Goal: Task Accomplishment & Management: Manage account settings

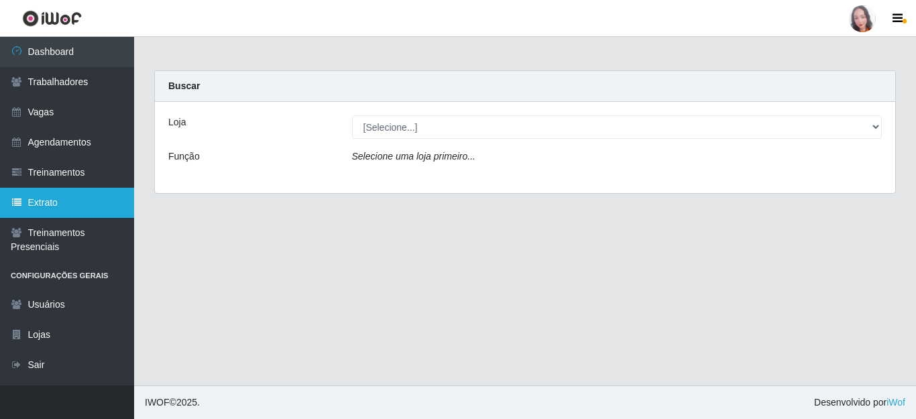
click at [60, 200] on link "Extrato" at bounding box center [67, 203] width 134 height 30
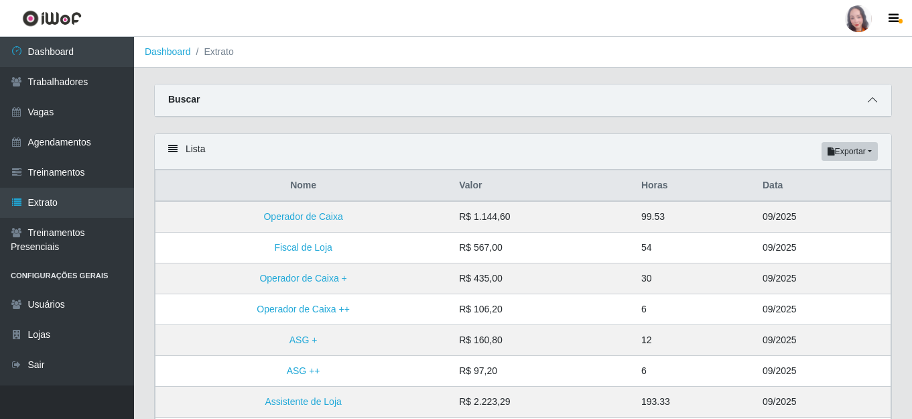
click at [869, 104] on icon at bounding box center [872, 99] width 9 height 9
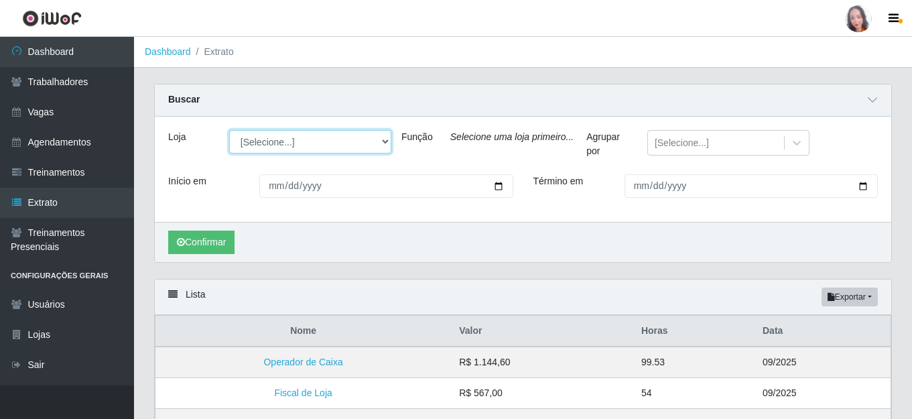
click at [241, 144] on select "[Selecione...] Rio Center - Natal Shopping" at bounding box center [310, 141] width 162 height 23
select select "471"
click at [229, 131] on select "[Selecione...] Rio Center - Natal Shopping" at bounding box center [310, 141] width 162 height 23
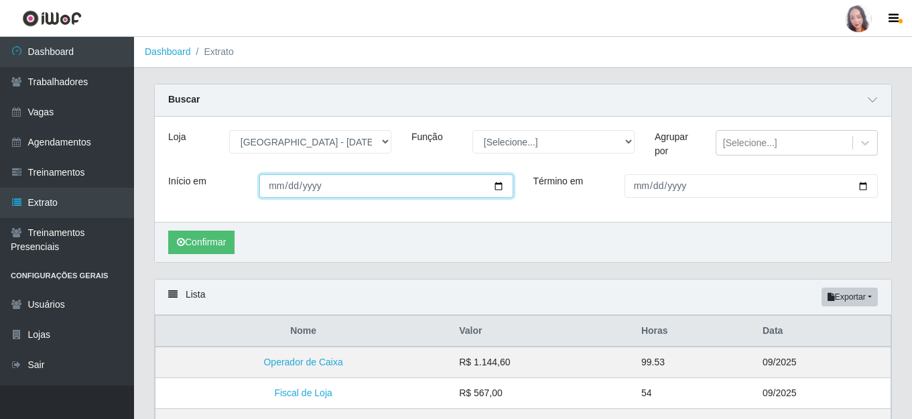
click at [263, 183] on input "Início em" at bounding box center [385, 185] width 253 height 23
click at [276, 185] on input "Início em" at bounding box center [385, 185] width 253 height 23
type input "20225-09-08"
type input "[DATE]"
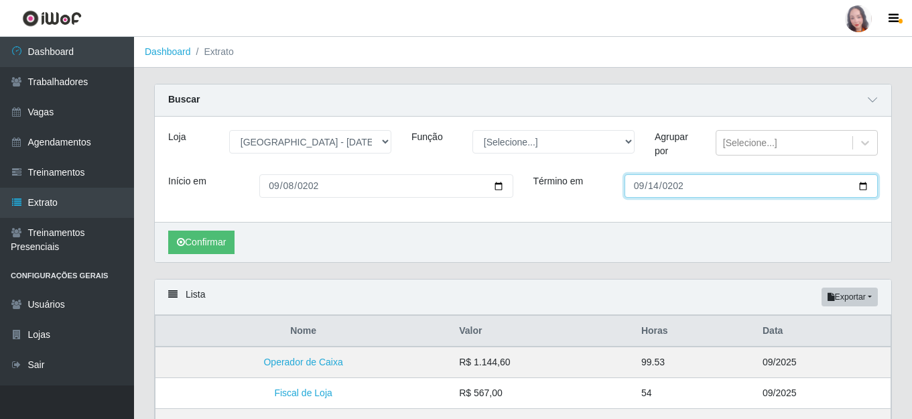
type input "[DATE]"
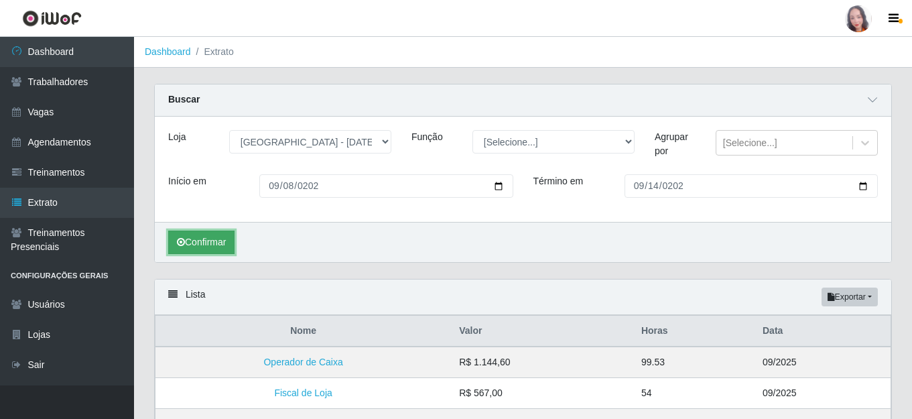
click at [215, 243] on button "Confirmar" at bounding box center [201, 242] width 66 height 23
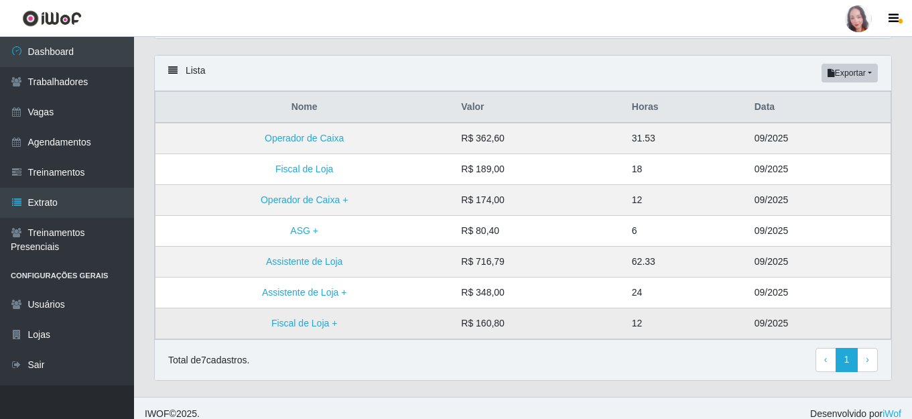
scroll to position [236, 0]
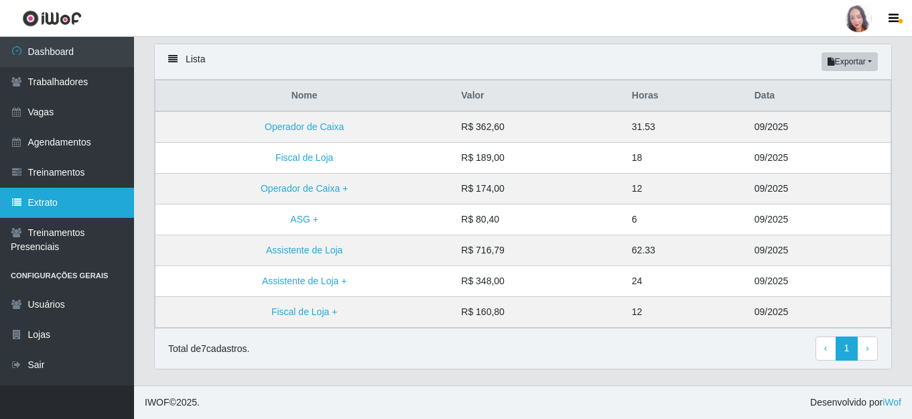
click at [78, 204] on link "Extrato" at bounding box center [67, 203] width 134 height 30
select select "[Selecione...]"
click at [20, 200] on icon at bounding box center [17, 202] width 12 height 9
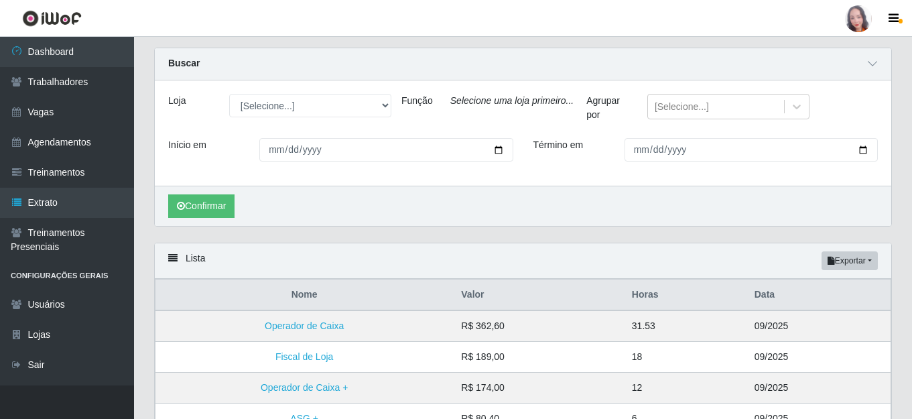
scroll to position [35, 0]
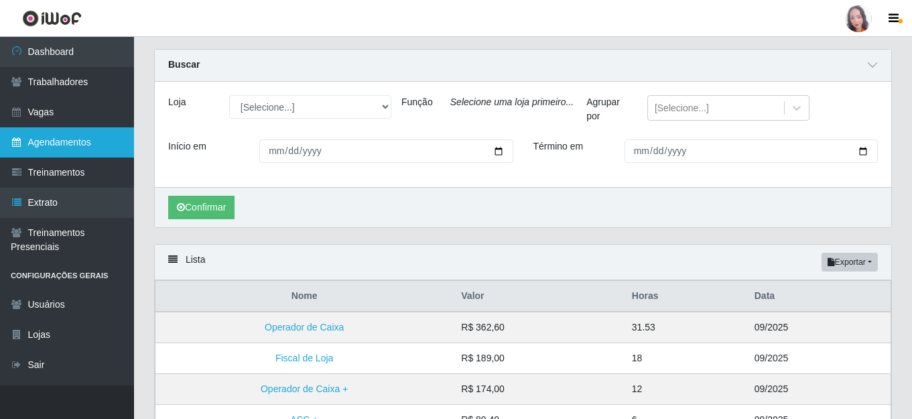
click at [99, 145] on link "Agendamentos" at bounding box center [67, 142] width 134 height 30
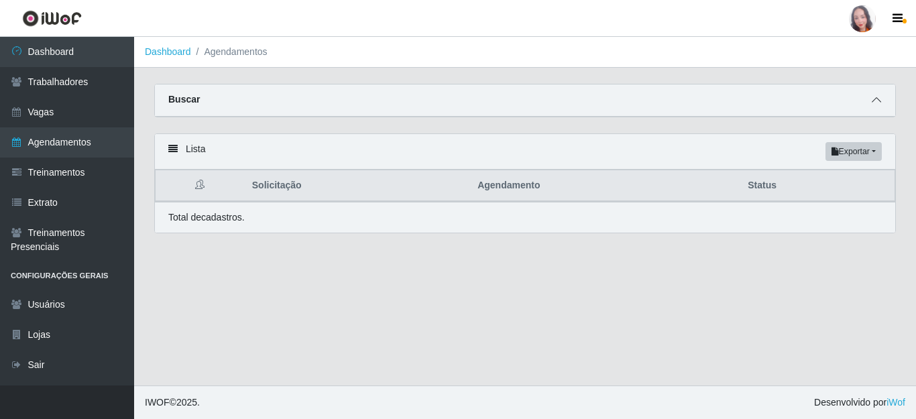
click at [871, 100] on span at bounding box center [876, 100] width 16 height 15
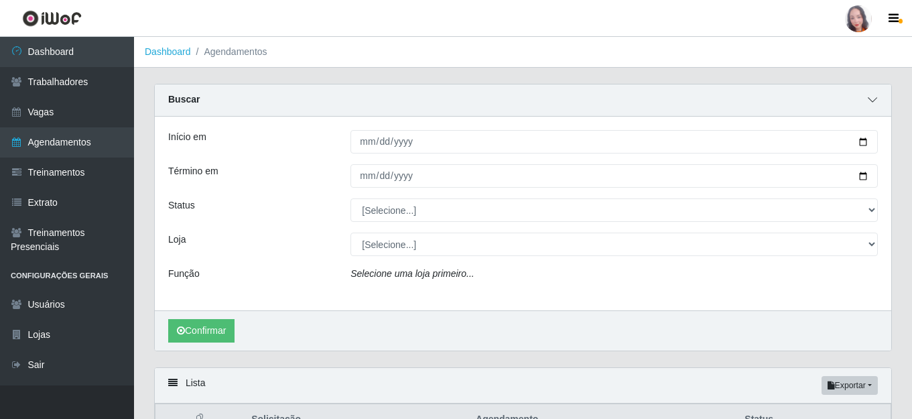
click at [872, 107] on span at bounding box center [873, 100] width 16 height 15
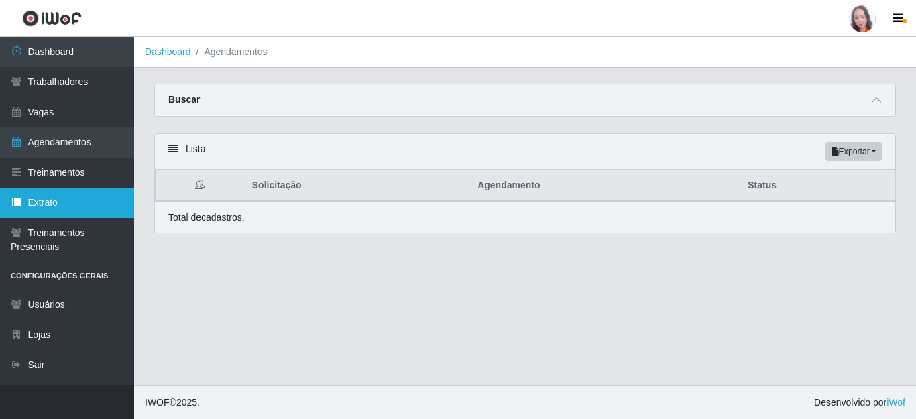
click at [81, 199] on link "Extrato" at bounding box center [67, 203] width 134 height 30
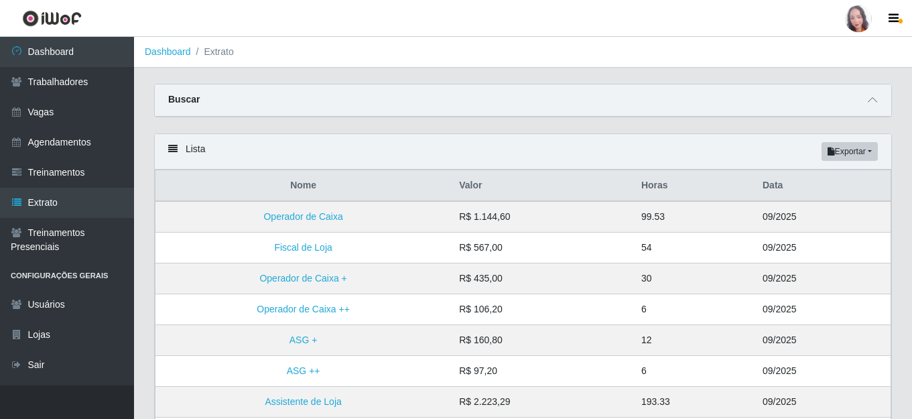
click at [196, 95] on strong "Buscar" at bounding box center [184, 99] width 32 height 11
click at [185, 102] on strong "Buscar" at bounding box center [184, 99] width 32 height 11
click at [869, 99] on icon at bounding box center [872, 99] width 9 height 9
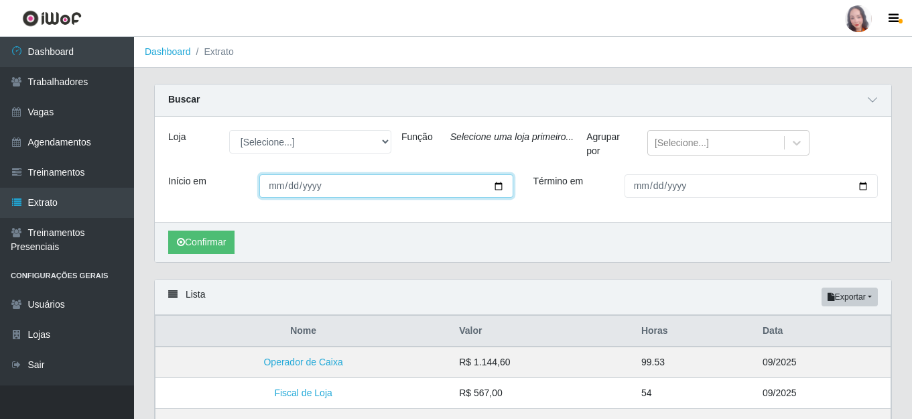
click at [267, 190] on input "Início em" at bounding box center [385, 185] width 253 height 23
type input "[DATE]"
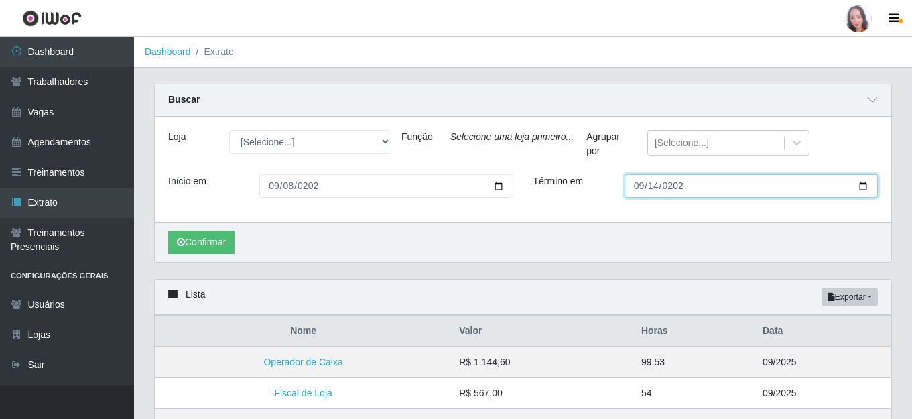
type input "[DATE]"
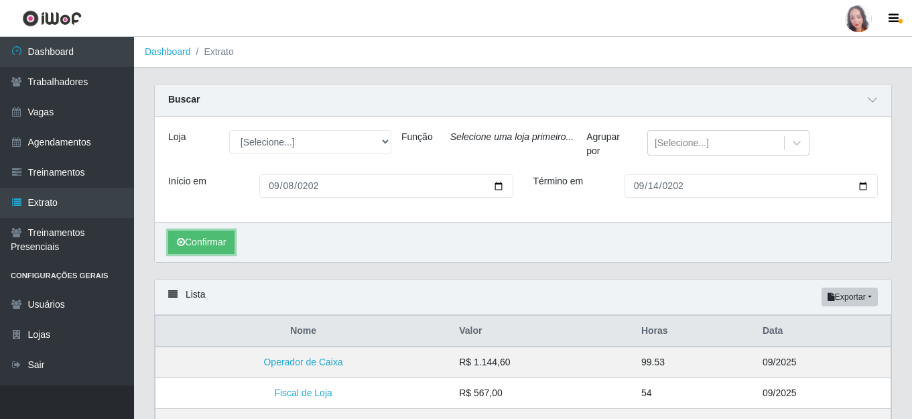
drag, startPoint x: 218, startPoint y: 236, endPoint x: 245, endPoint y: 251, distance: 30.6
click at [213, 237] on button "Confirmar" at bounding box center [201, 242] width 66 height 23
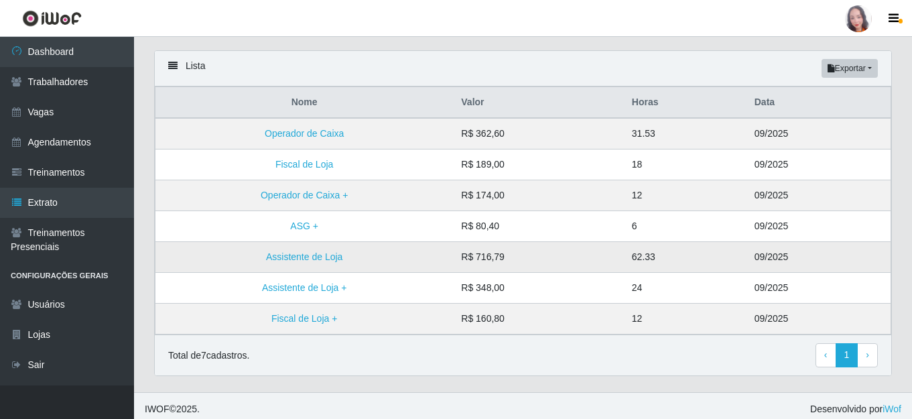
scroll to position [236, 0]
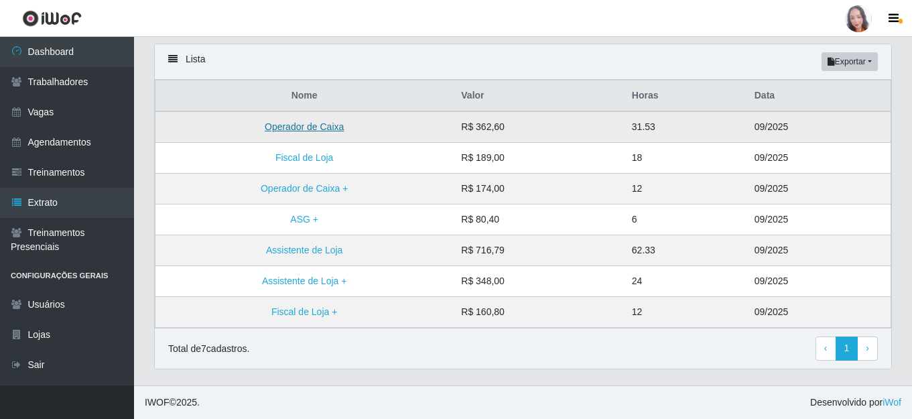
click at [310, 129] on link "Operador de Caixa" at bounding box center [304, 126] width 79 height 11
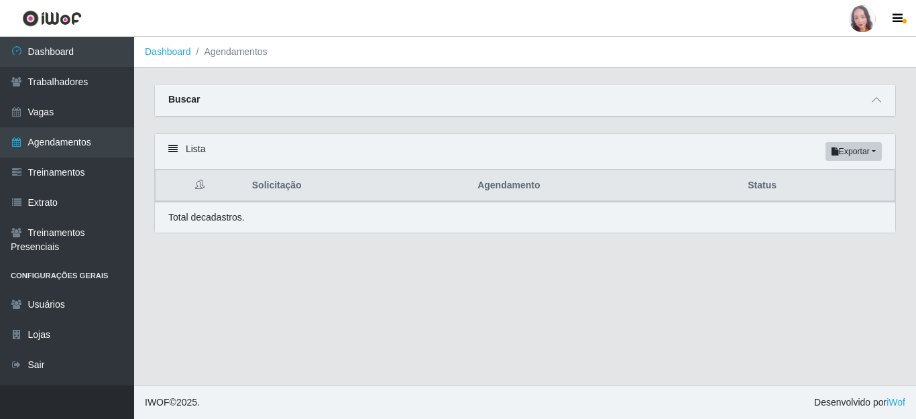
click at [199, 189] on icon at bounding box center [199, 184] width 9 height 9
drag, startPoint x: 759, startPoint y: 183, endPoint x: 750, endPoint y: 192, distance: 12.3
click at [758, 183] on th "Status" at bounding box center [816, 186] width 155 height 32
click at [377, 100] on div "Buscar" at bounding box center [525, 100] width 740 height 32
click at [875, 98] on icon at bounding box center [876, 99] width 9 height 9
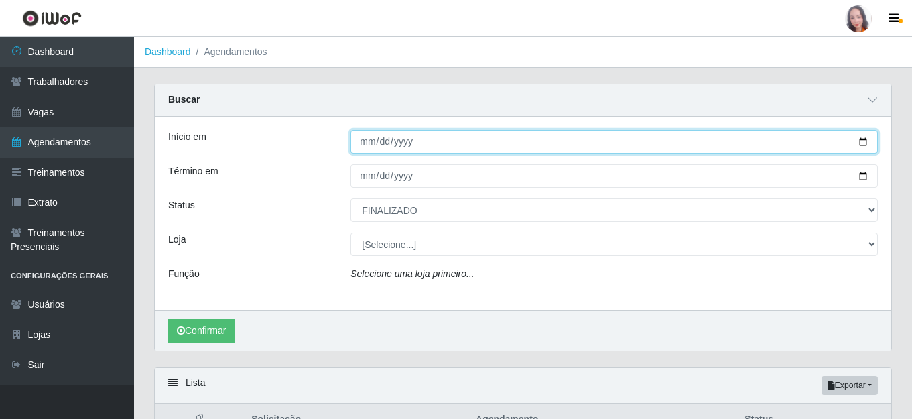
click at [398, 150] on input "2025-09-01" at bounding box center [615, 141] width 528 height 23
type input "[DATE]"
click at [168, 319] on button "Confirmar" at bounding box center [201, 330] width 66 height 23
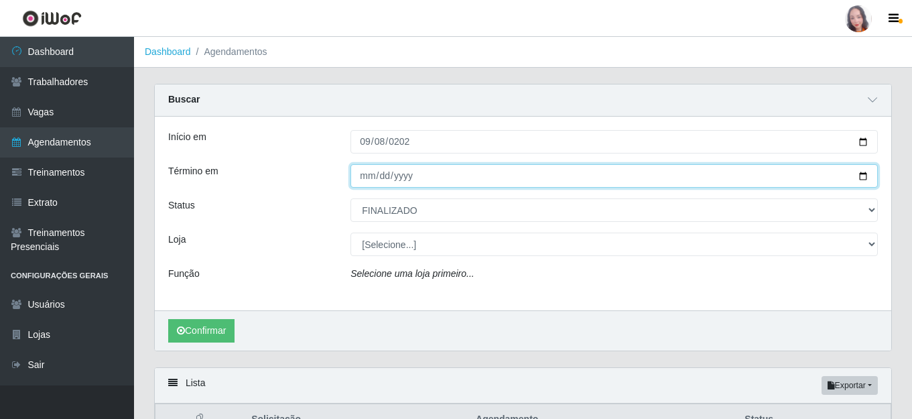
type input "[DATE]"
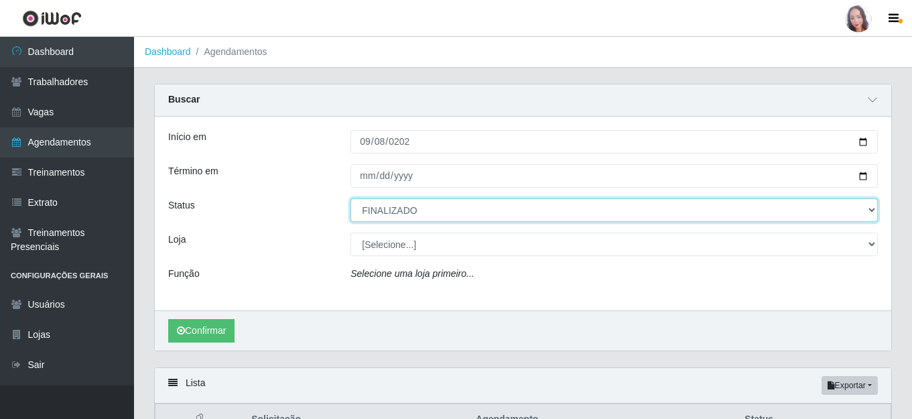
click at [410, 211] on select "[Selecione...] AGENDADO AGUARDANDO LIBERAR EM ANDAMENTO EM REVISÃO FINALIZADO C…" at bounding box center [615, 209] width 528 height 23
click at [412, 215] on select "[Selecione...] AGENDADO AGUARDANDO LIBERAR EM ANDAMENTO EM REVISÃO FINALIZADO C…" at bounding box center [615, 209] width 528 height 23
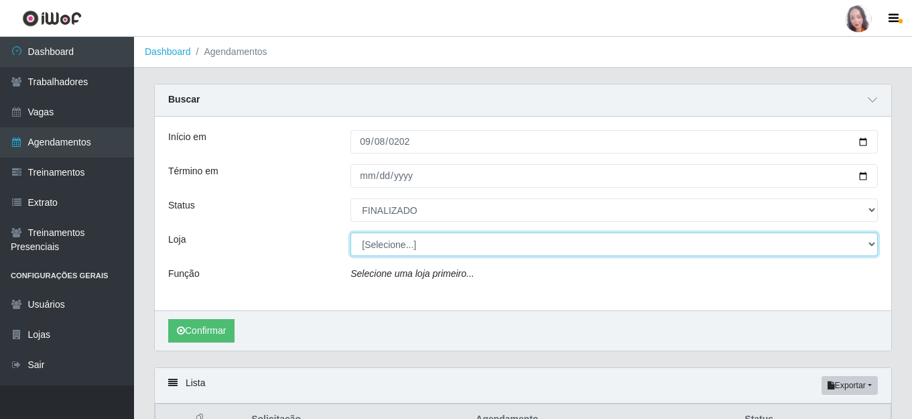
click at [413, 246] on select "[Selecione...] Rio Center - Natal Shopping" at bounding box center [615, 244] width 528 height 23
drag, startPoint x: 413, startPoint y: 246, endPoint x: 414, endPoint y: 255, distance: 9.4
click at [414, 248] on select "[Selecione...] Rio Center - Natal Shopping" at bounding box center [615, 244] width 528 height 23
select select "471"
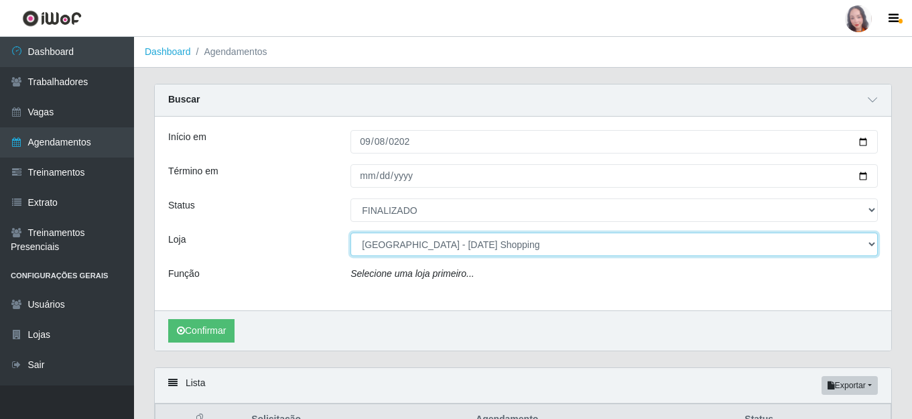
click at [351, 233] on select "[Selecione...] Rio Center - Natal Shopping" at bounding box center [615, 244] width 528 height 23
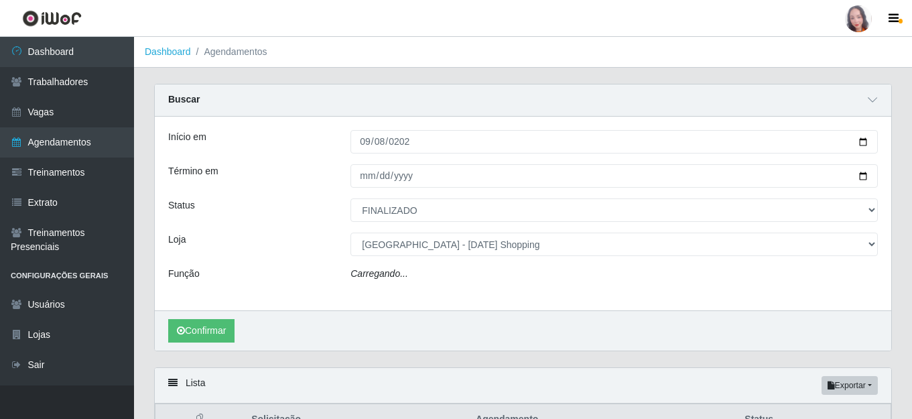
click at [406, 280] on div "Carregando..." at bounding box center [615, 276] width 548 height 19
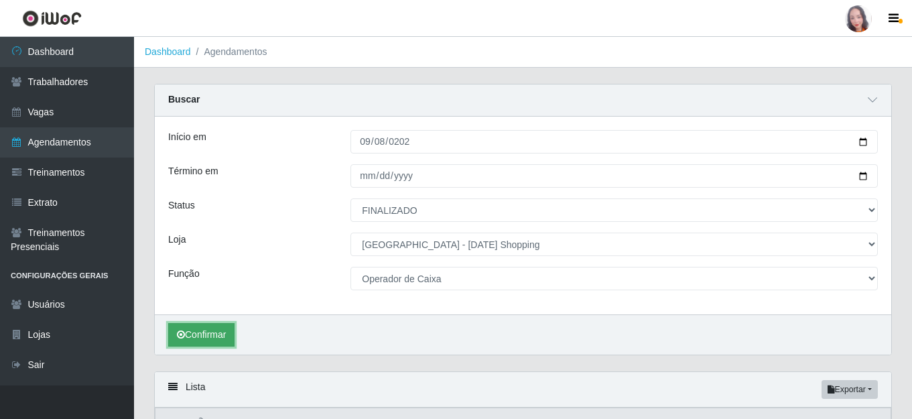
click at [202, 343] on button "Confirmar" at bounding box center [201, 334] width 66 height 23
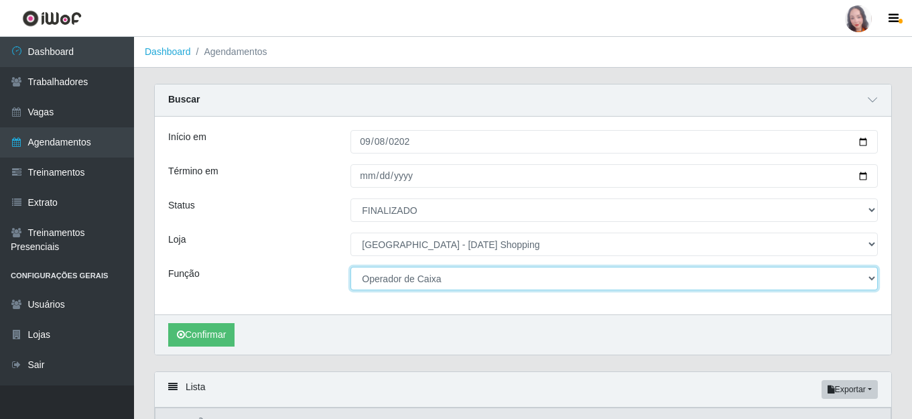
click at [522, 281] on select "[Selecione...] ASG ASG + ASG ++ Assistente de Loja Assistente de Loja + Assiste…" at bounding box center [615, 278] width 528 height 23
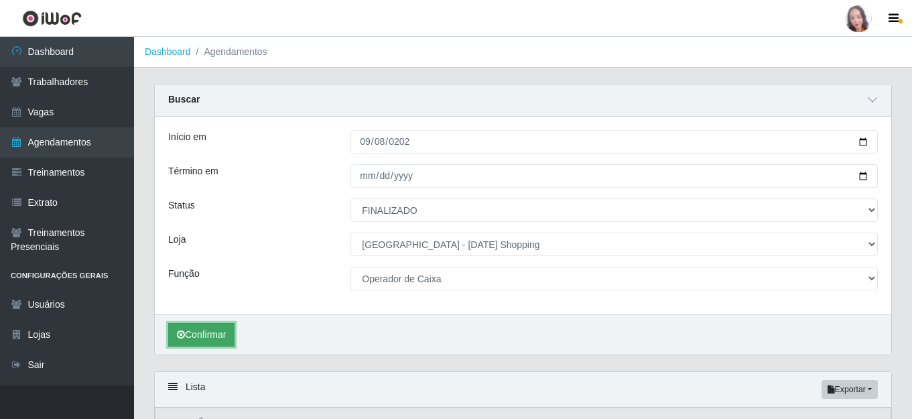
click at [202, 344] on button "Confirmar" at bounding box center [201, 334] width 66 height 23
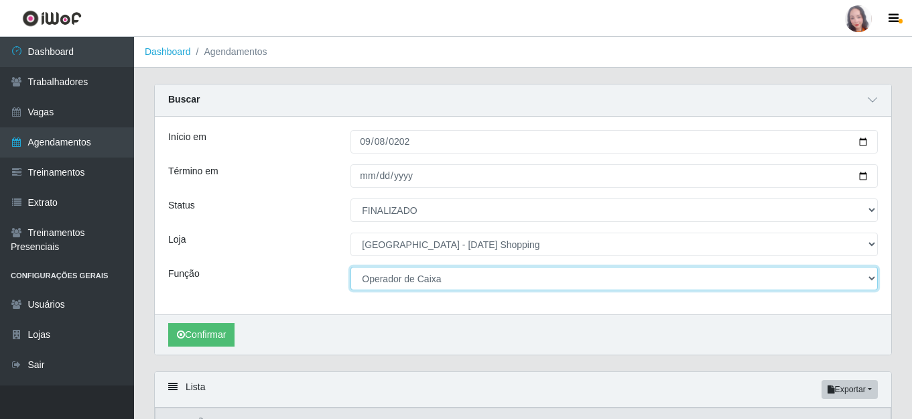
drag, startPoint x: 858, startPoint y: 268, endPoint x: 853, endPoint y: 275, distance: 8.2
click at [857, 270] on select "[Selecione...] ASG ASG + ASG ++ Assistente de Loja Assistente de Loja + Assiste…" at bounding box center [615, 278] width 528 height 23
click at [846, 286] on select "[Selecione...] ASG ASG + ASG ++ Assistente de Loja Assistente de Loja + Assiste…" at bounding box center [615, 278] width 528 height 23
click at [842, 284] on select "[Selecione...] ASG ASG + ASG ++ Assistente de Loja Assistente de Loja + Assiste…" at bounding box center [615, 278] width 528 height 23
select select "[Selecione...]"
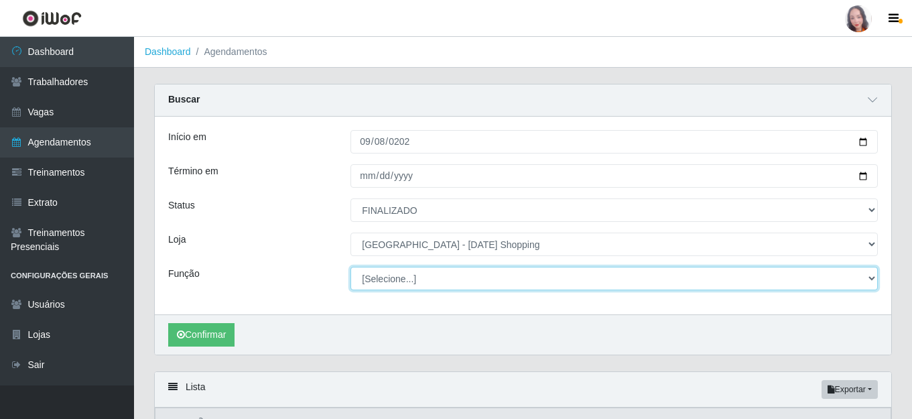
click at [351, 267] on select "[Selecione...] ASG ASG + ASG ++ Assistente de Loja Assistente de Loja + Assiste…" at bounding box center [615, 278] width 528 height 23
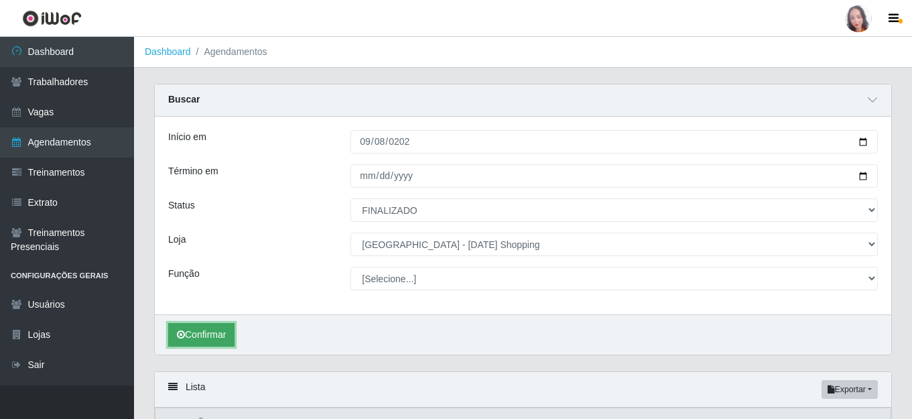
click at [204, 341] on button "Confirmar" at bounding box center [201, 334] width 66 height 23
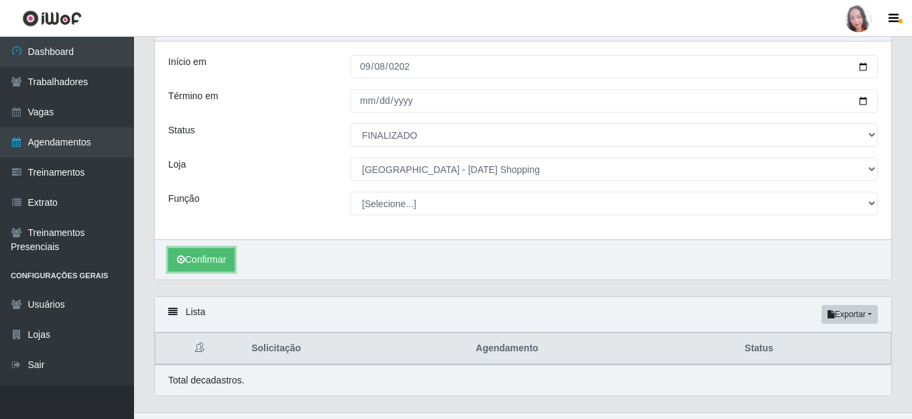
scroll to position [103, 0]
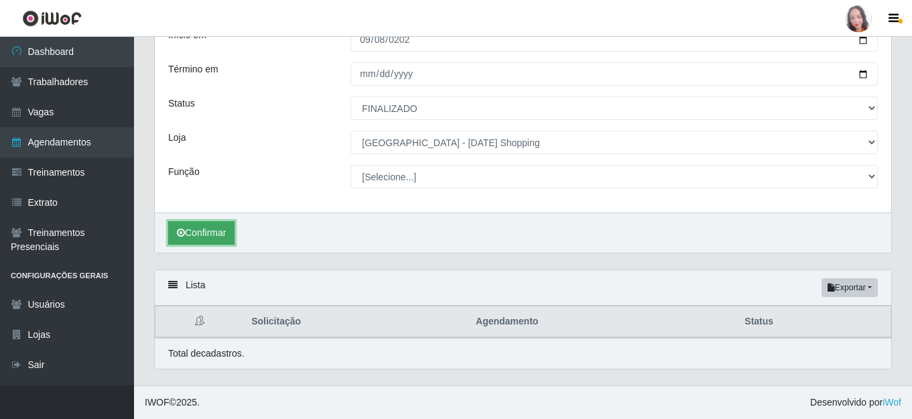
click at [195, 235] on button "Confirmar" at bounding box center [201, 232] width 66 height 23
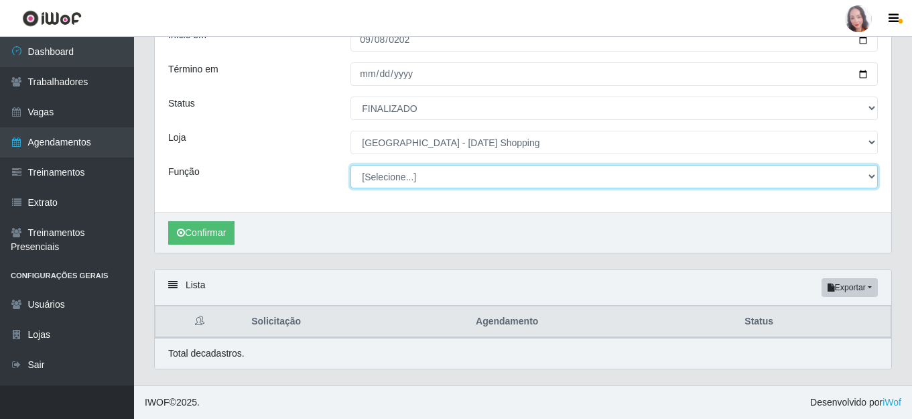
click at [417, 182] on select "[Selecione...] ASG ASG + ASG ++ Assistente de Loja Assistente de Loja + Assiste…" at bounding box center [615, 176] width 528 height 23
click at [412, 184] on select "[Selecione...] ASG ASG + ASG ++ Assistente de Loja Assistente de Loja + Assiste…" at bounding box center [615, 176] width 528 height 23
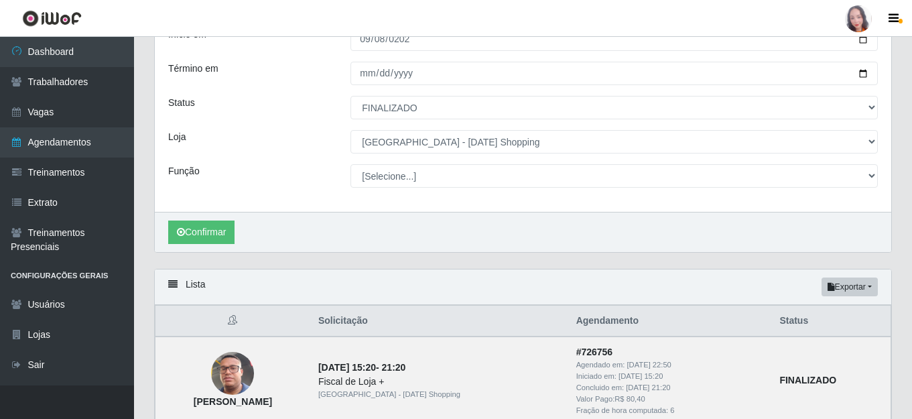
click at [280, 229] on div "Confirmar" at bounding box center [523, 232] width 737 height 40
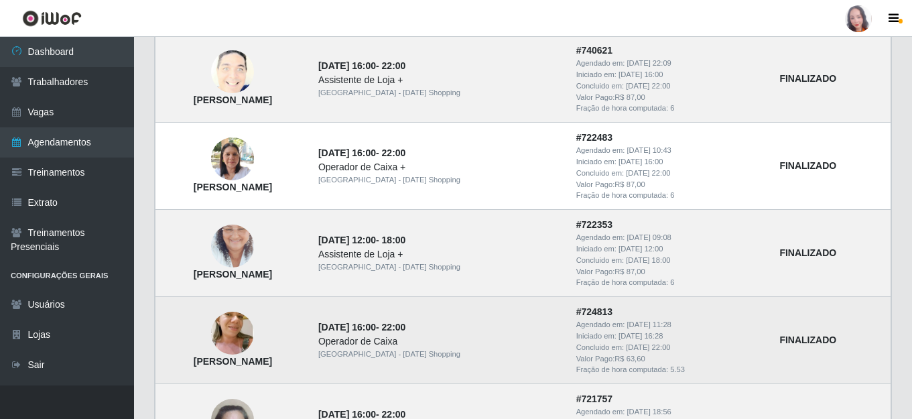
scroll to position [951, 0]
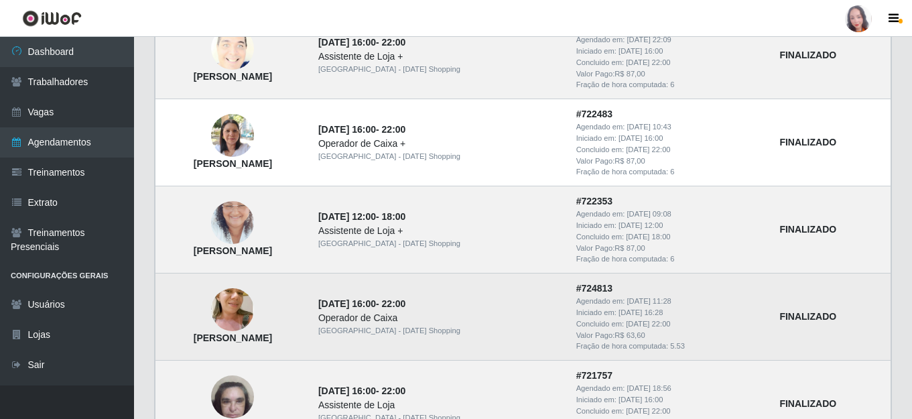
click at [483, 321] on div "Operador de Caixa" at bounding box center [439, 318] width 242 height 14
click at [544, 315] on div "Operador de Caixa" at bounding box center [439, 318] width 242 height 14
click at [670, 320] on time "12/09/2025, 22:00" at bounding box center [648, 324] width 44 height 8
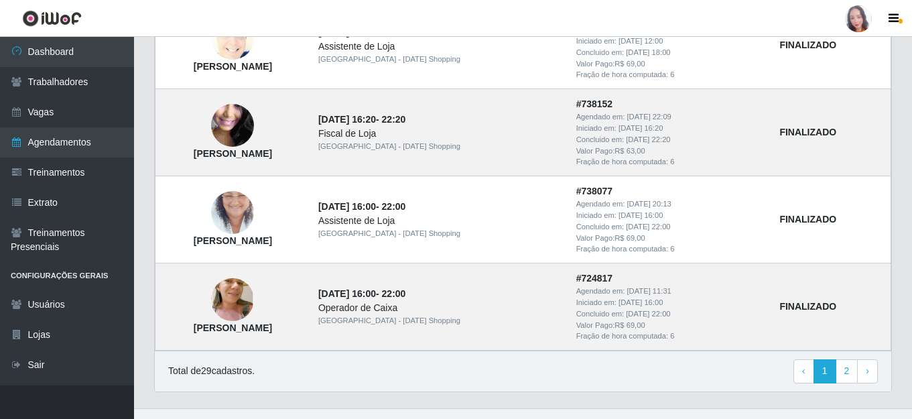
scroll to position [1420, 0]
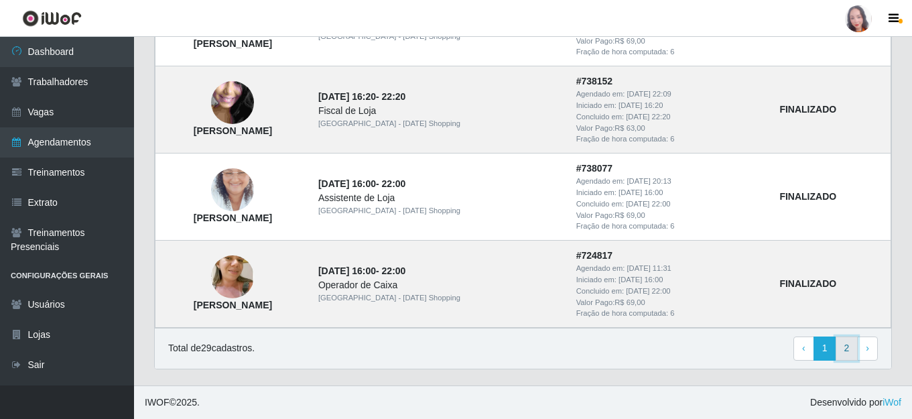
click at [848, 347] on link "2" at bounding box center [847, 349] width 23 height 24
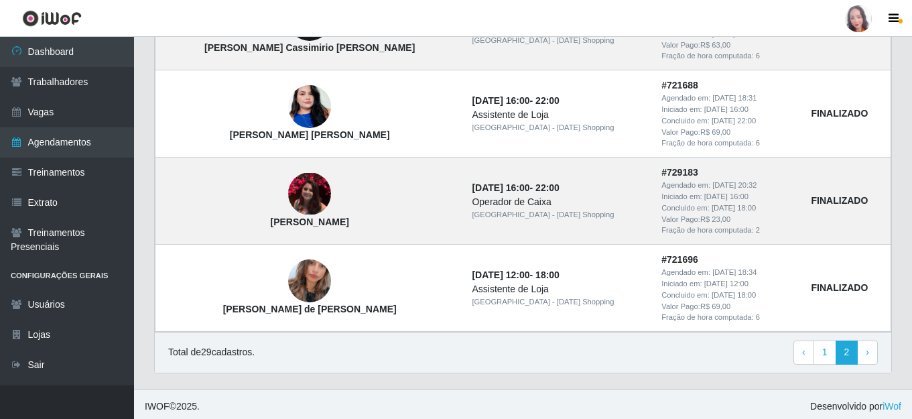
scroll to position [1095, 0]
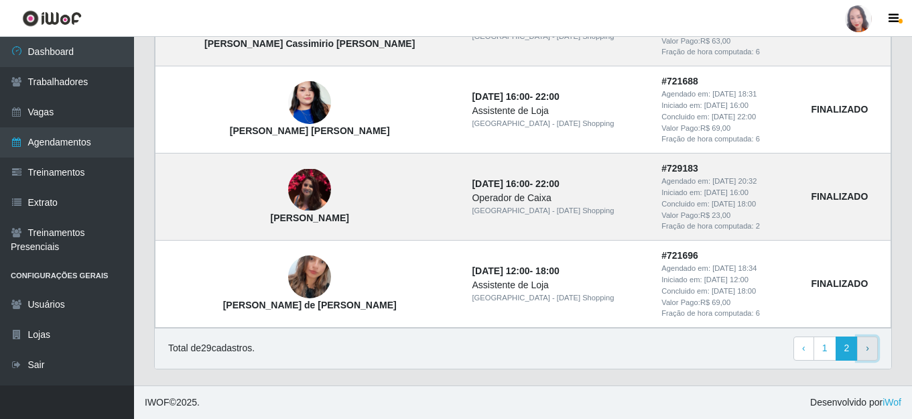
click at [868, 343] on span "›" at bounding box center [867, 348] width 3 height 11
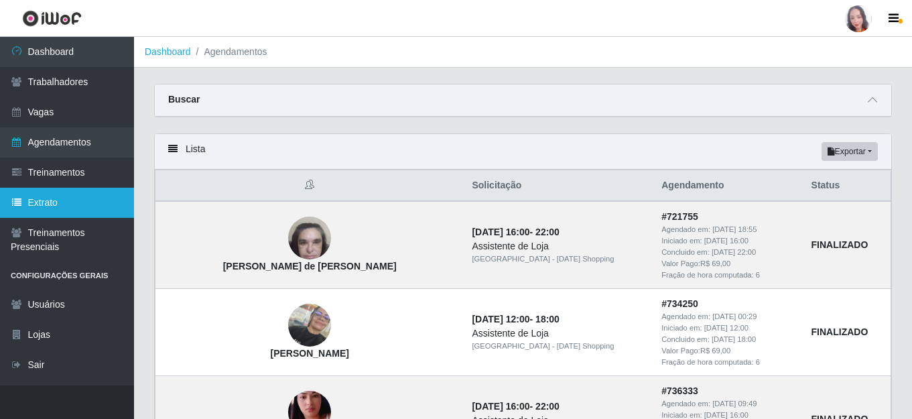
click at [91, 196] on link "Extrato" at bounding box center [67, 203] width 134 height 30
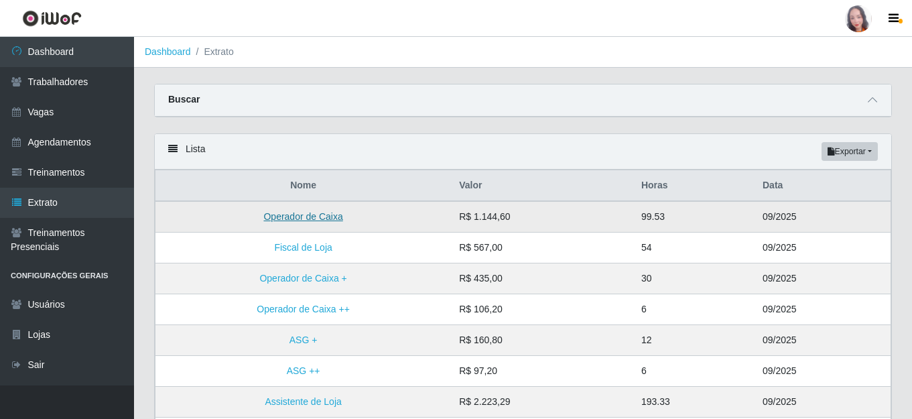
click at [300, 217] on link "Operador de Caixa" at bounding box center [302, 216] width 79 height 11
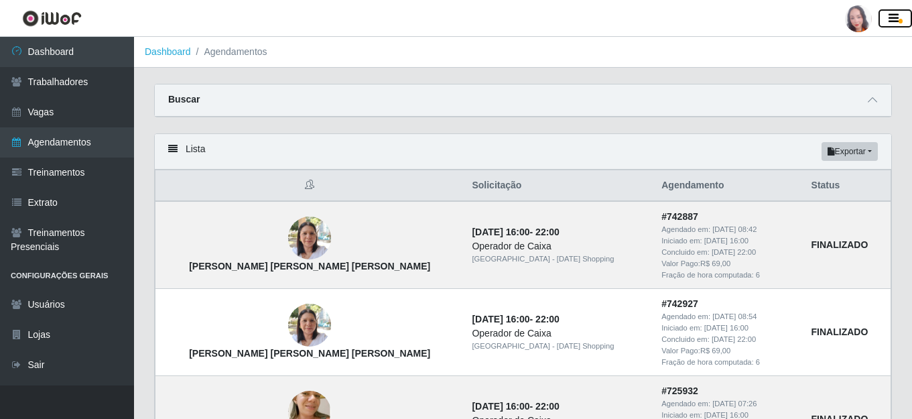
click at [895, 21] on icon "button" at bounding box center [894, 19] width 10 height 12
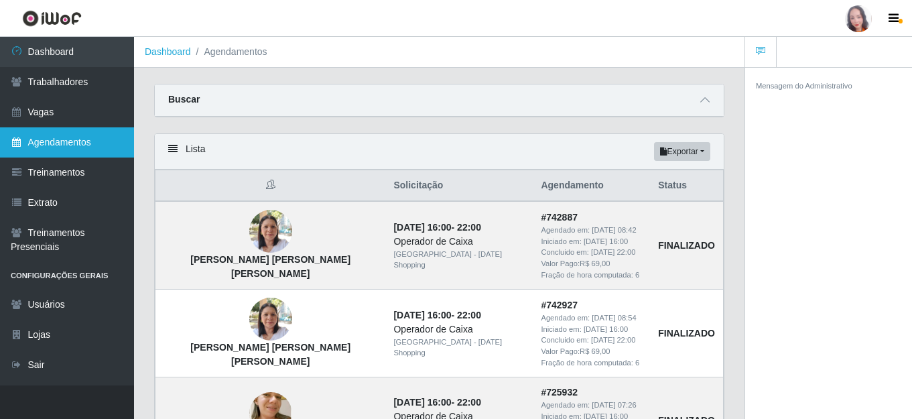
click at [62, 142] on link "Agendamentos" at bounding box center [67, 142] width 134 height 30
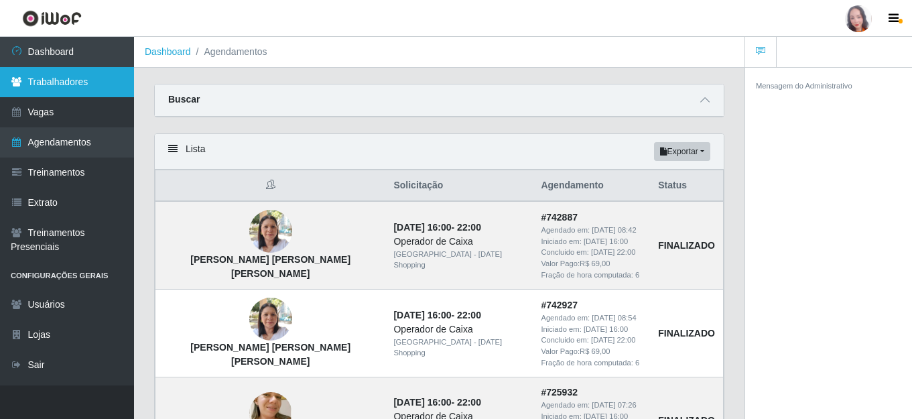
click at [78, 89] on link "Trabalhadores" at bounding box center [67, 82] width 134 height 30
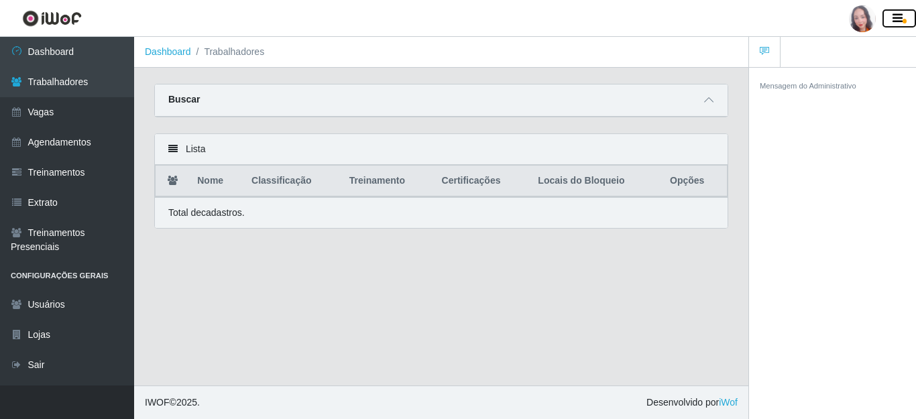
click at [898, 17] on icon "button" at bounding box center [897, 19] width 10 height 12
